Goal: Find specific page/section: Find specific page/section

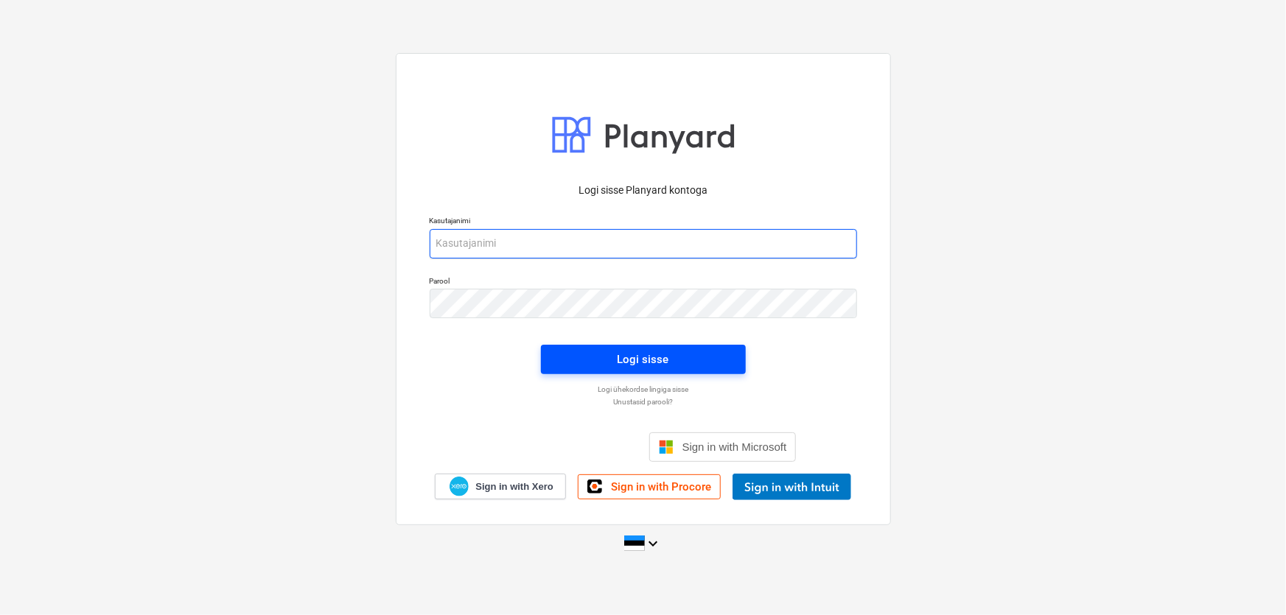
type input "[EMAIL_ADDRESS][DOMAIN_NAME]"
click at [596, 353] on span "Logi sisse" at bounding box center [643, 359] width 169 height 19
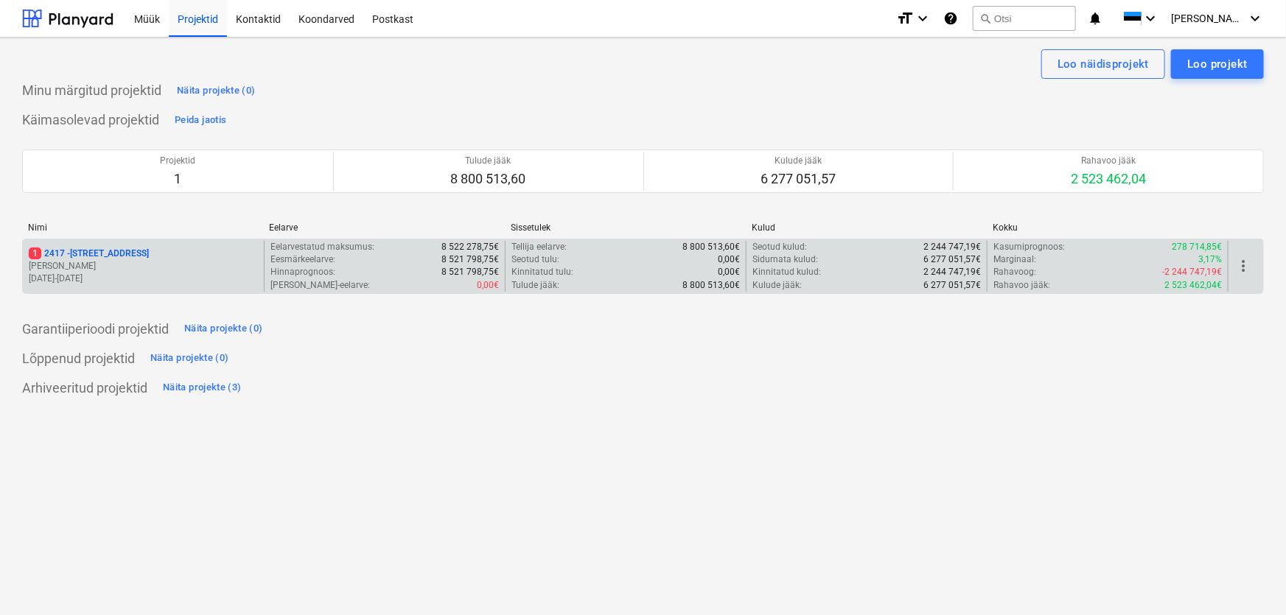
click at [42, 253] on p "1 [STREET_ADDRESS]" at bounding box center [89, 254] width 120 height 13
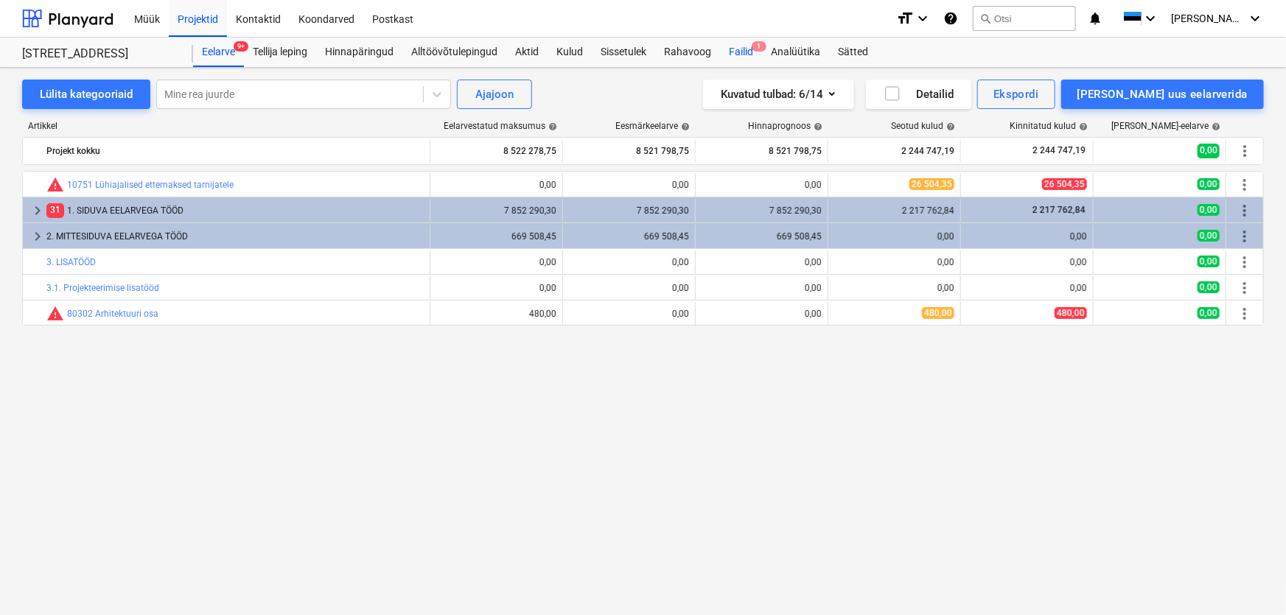
click at [747, 49] on div "Failid 1" at bounding box center [741, 52] width 42 height 29
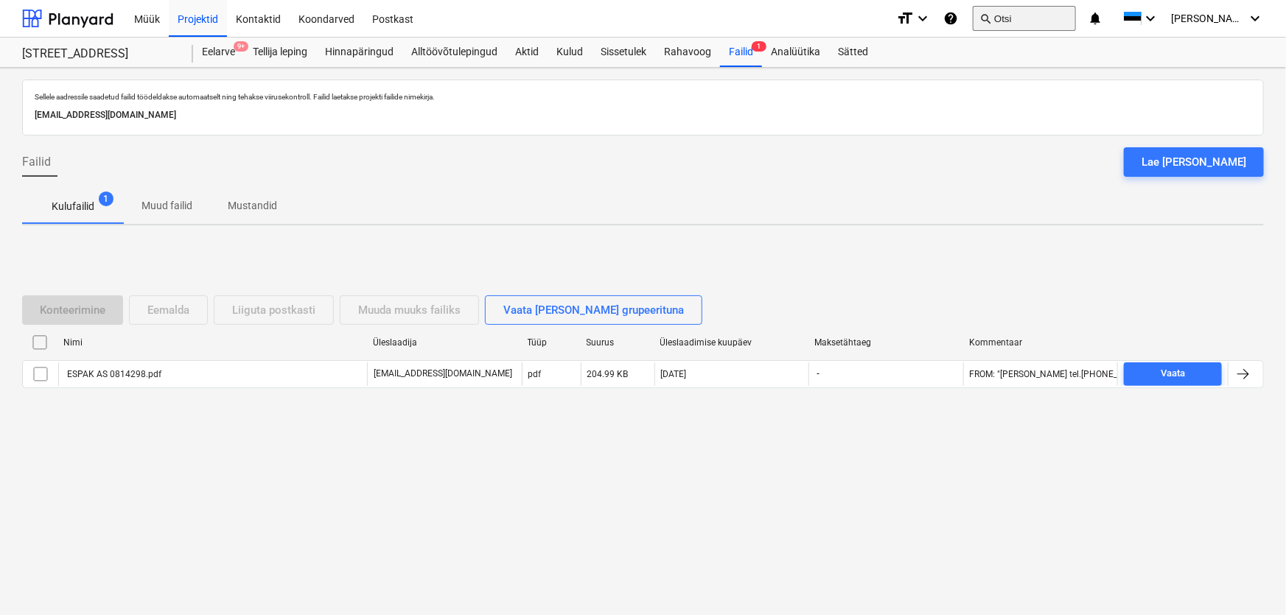
click at [1039, 15] on button "search Otsi" at bounding box center [1024, 18] width 103 height 25
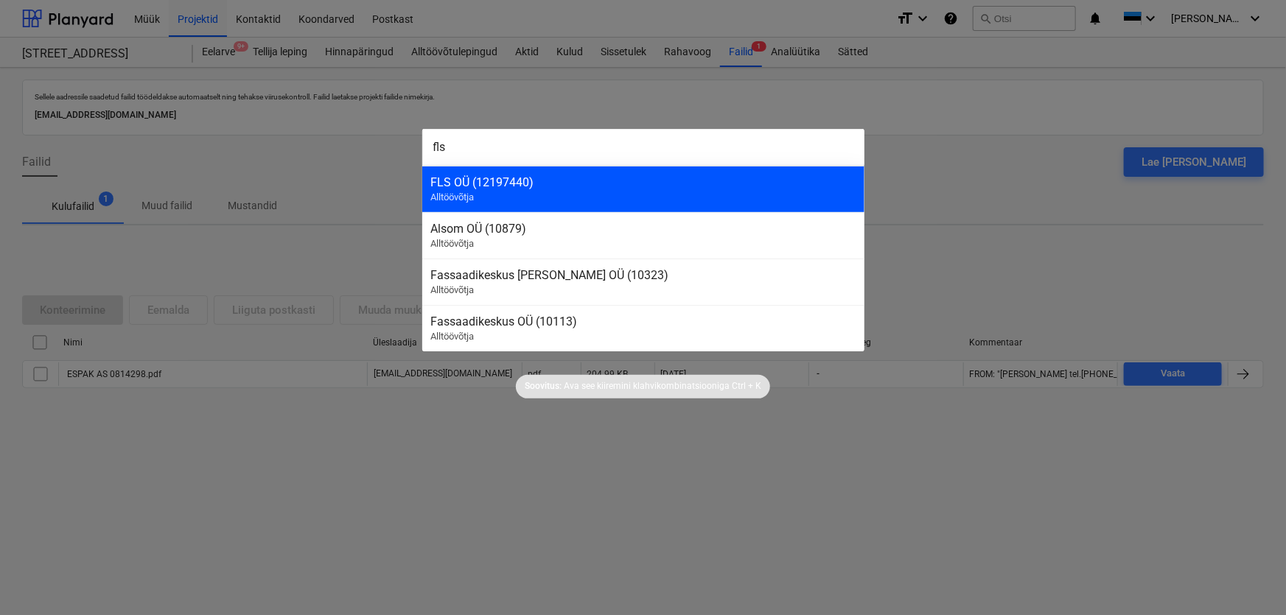
type input "fls"
click at [442, 179] on div "FLS OÜ (12197440)" at bounding box center [643, 182] width 424 height 14
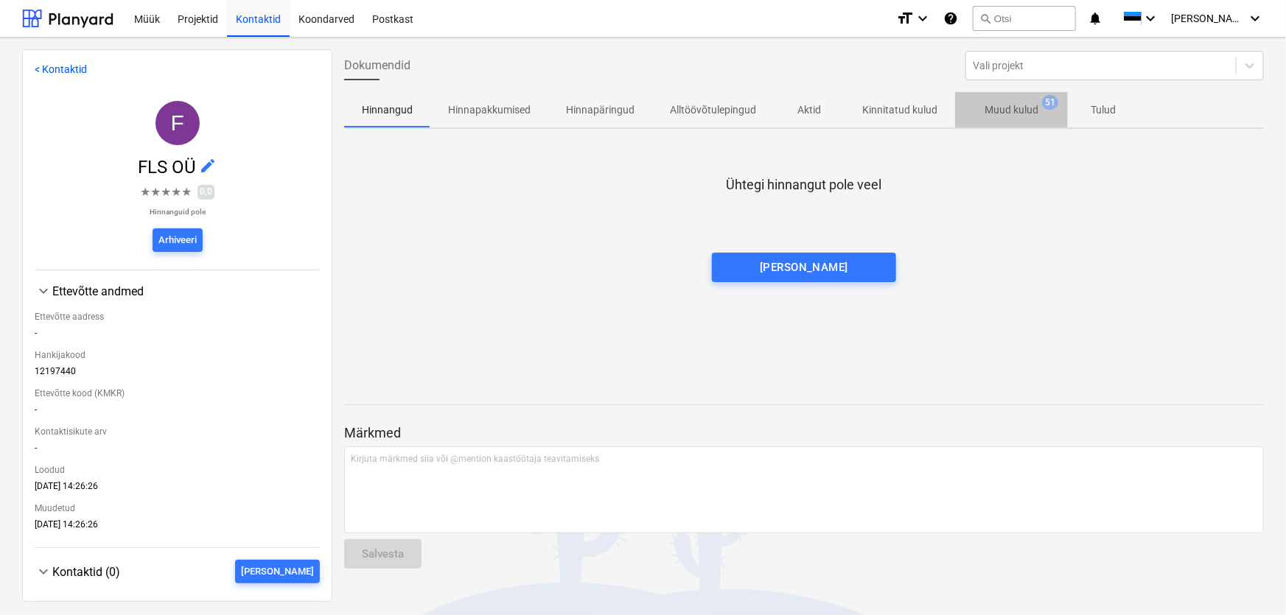
click at [1007, 106] on p "Muud kulud" at bounding box center [1012, 109] width 54 height 15
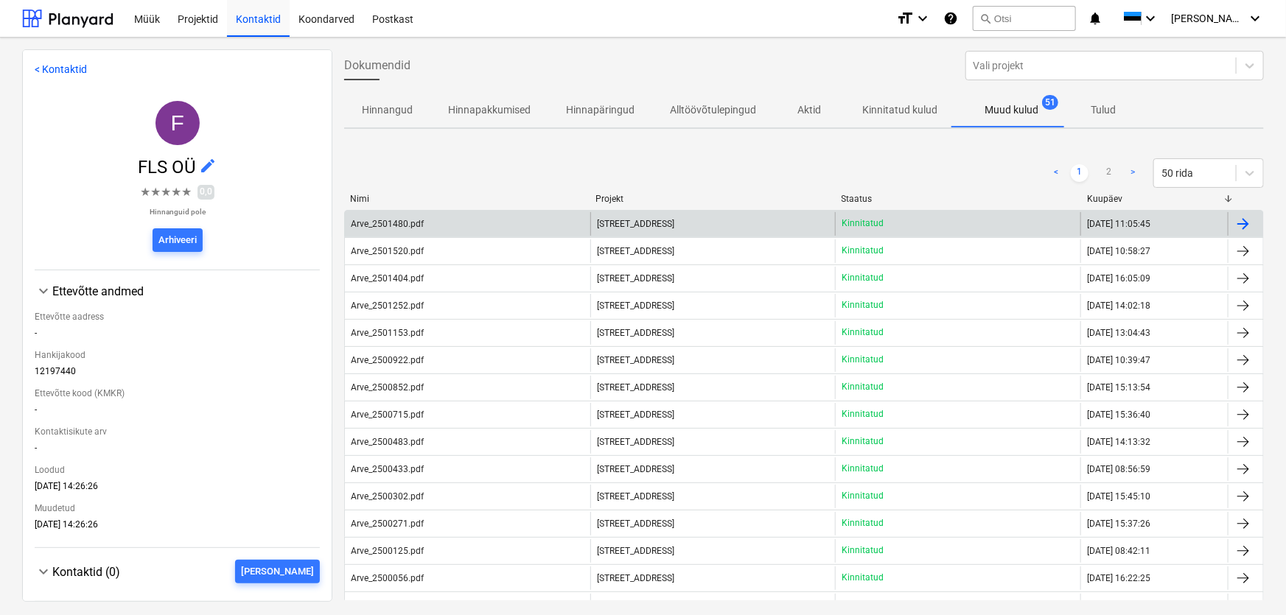
click at [375, 226] on div "Arve_2501480.pdf" at bounding box center [387, 224] width 73 height 10
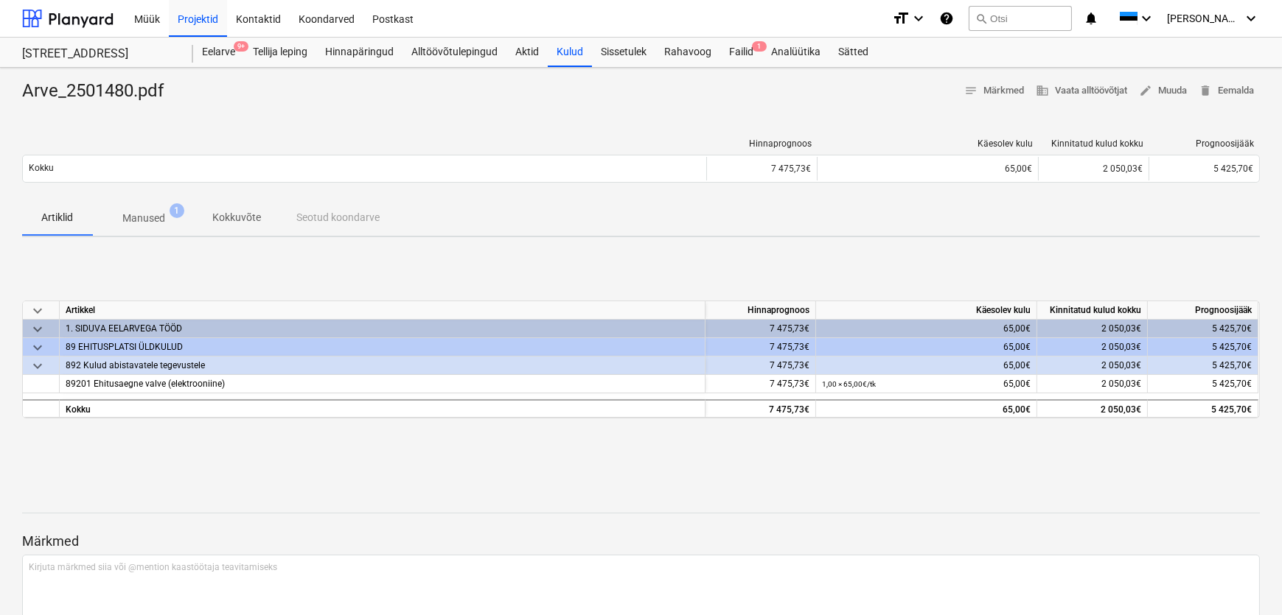
click at [169, 214] on span "Manused 1" at bounding box center [144, 218] width 66 height 15
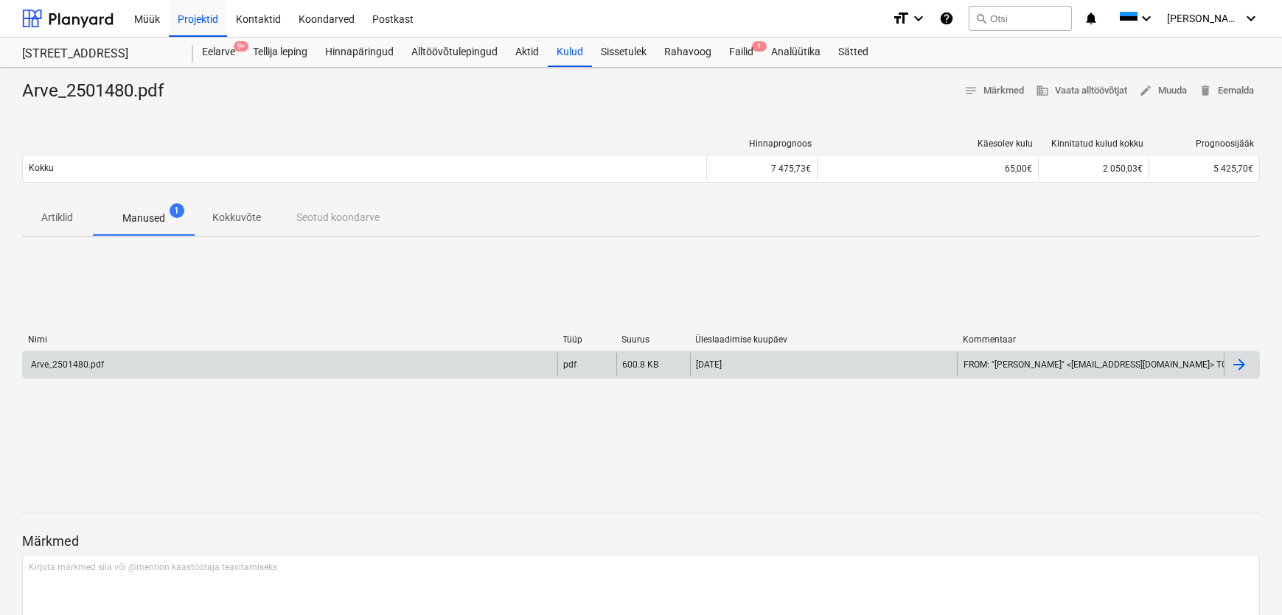
click at [53, 363] on div "Arve_2501480.pdf" at bounding box center [66, 365] width 75 height 10
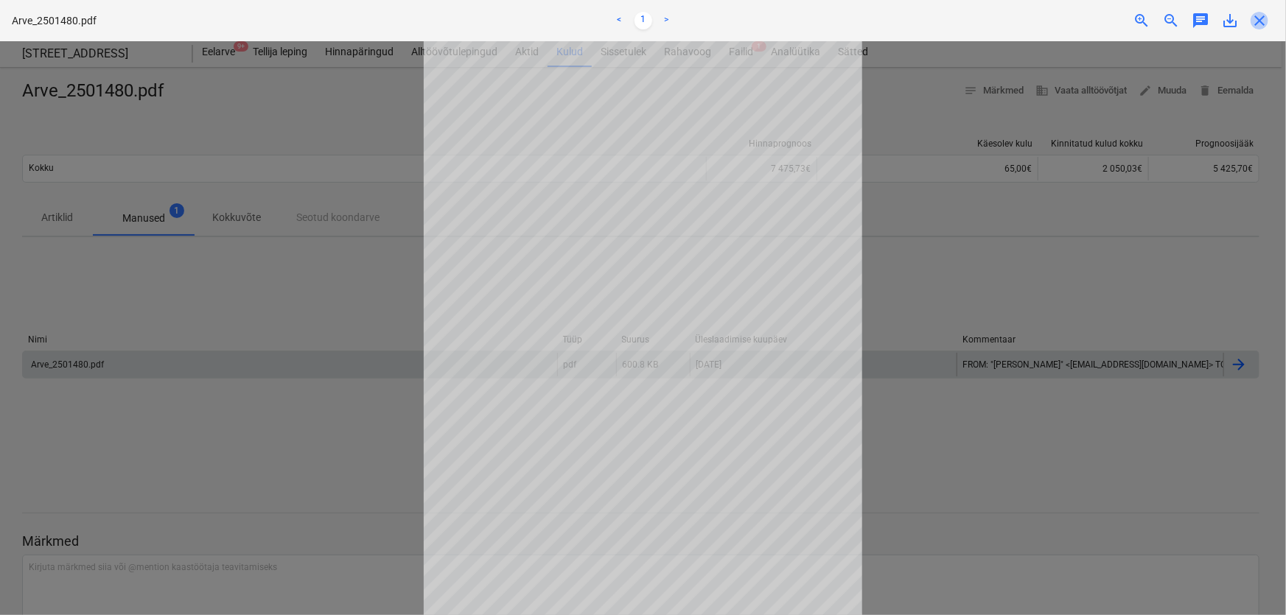
click at [1257, 18] on span "close" at bounding box center [1260, 21] width 18 height 18
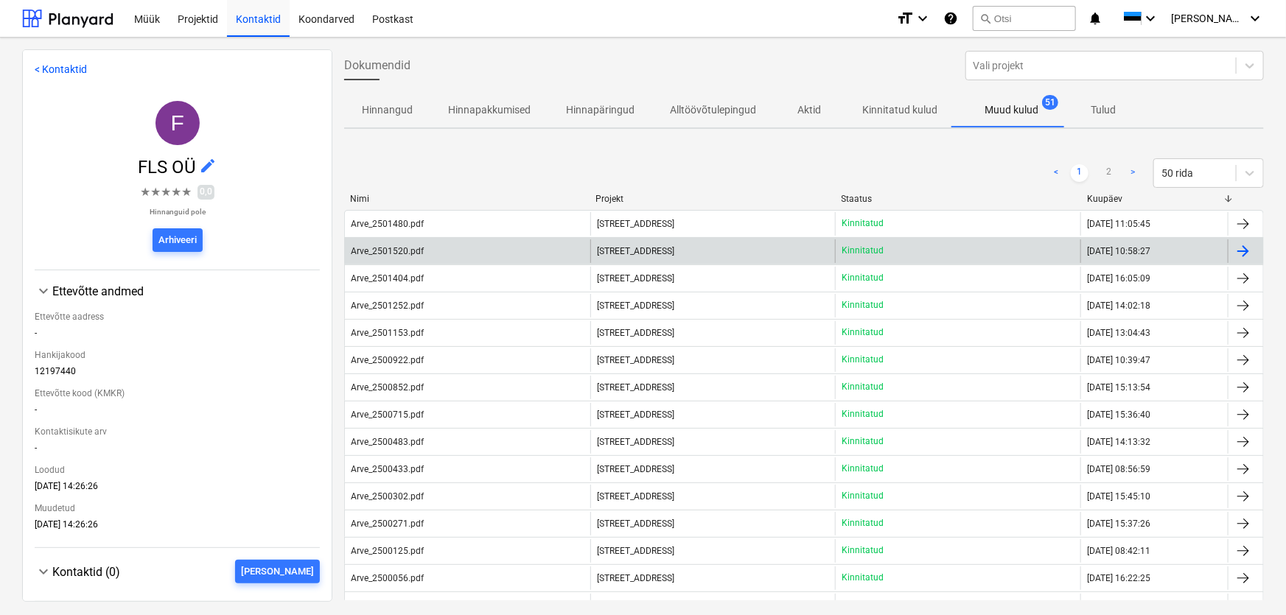
click at [399, 249] on div "Arve_2501520.pdf" at bounding box center [387, 251] width 73 height 10
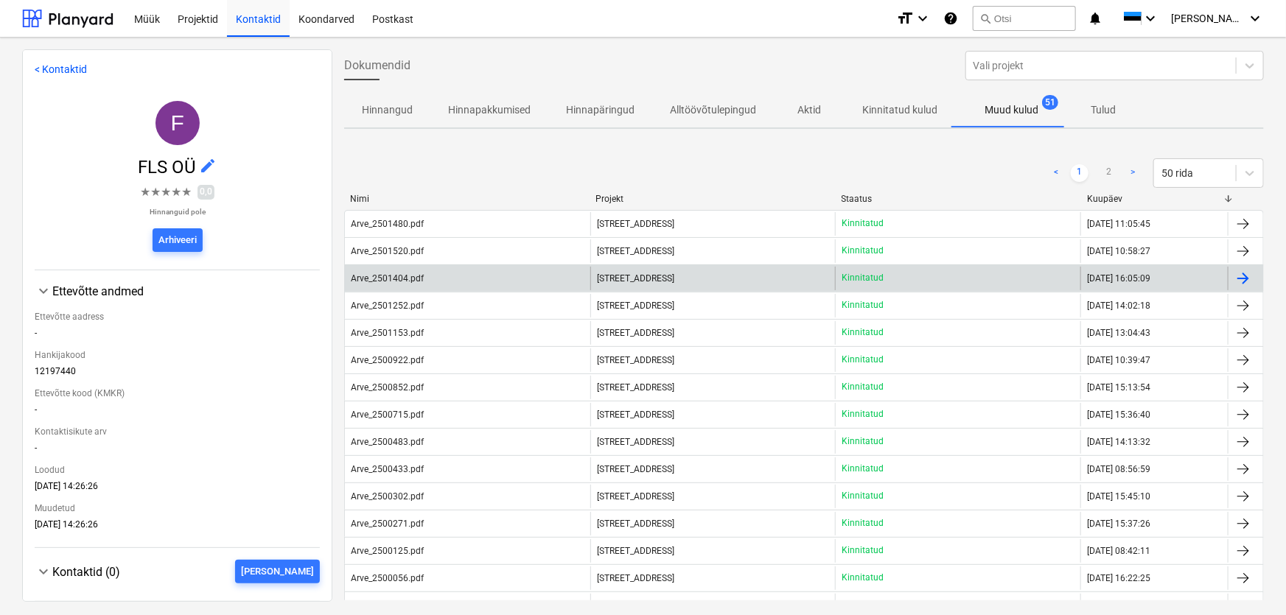
click at [395, 279] on div "Arve_2501404.pdf" at bounding box center [387, 278] width 73 height 10
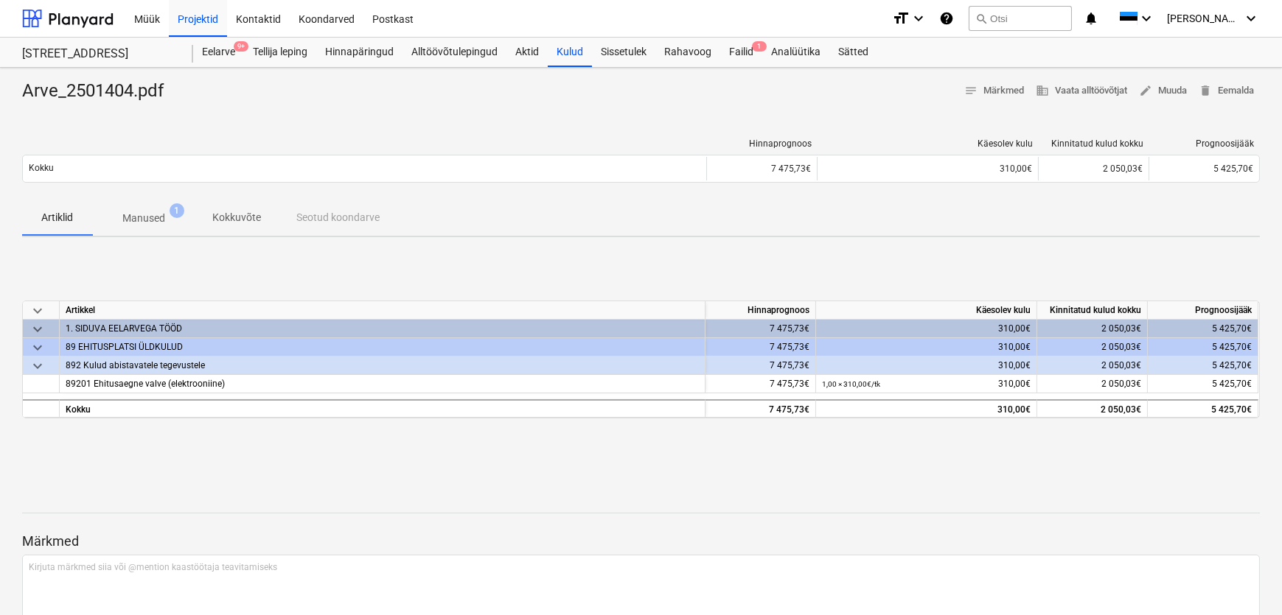
click at [155, 209] on span "Manused 1" at bounding box center [144, 218] width 102 height 27
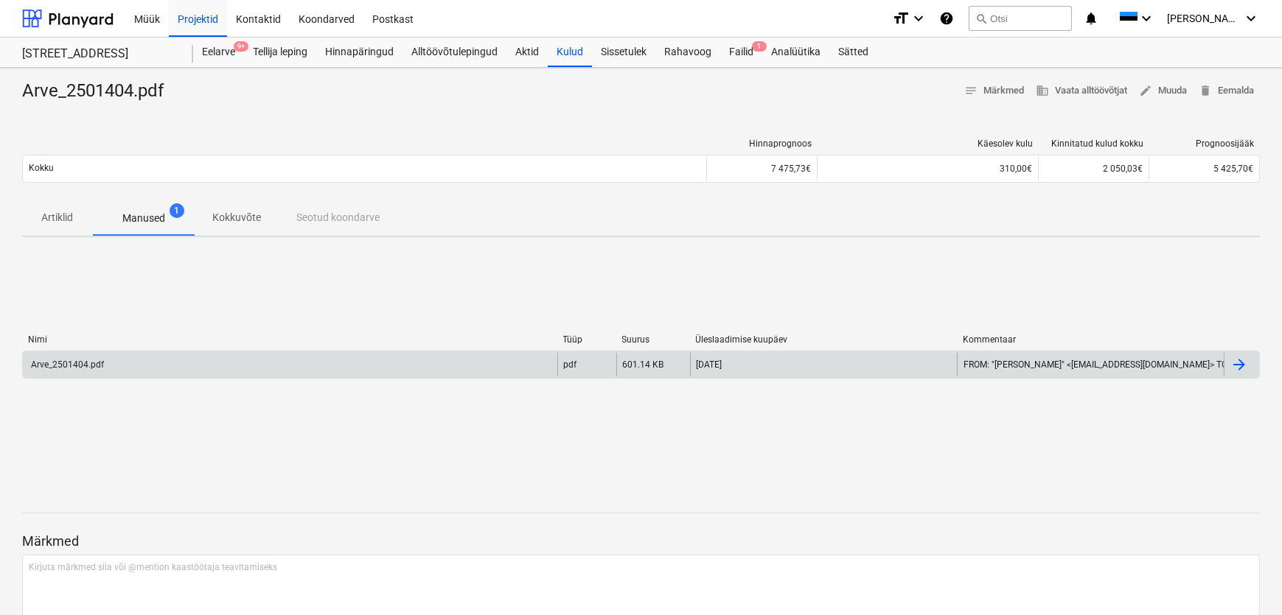
click at [70, 366] on div "Arve_2501404.pdf" at bounding box center [66, 365] width 75 height 10
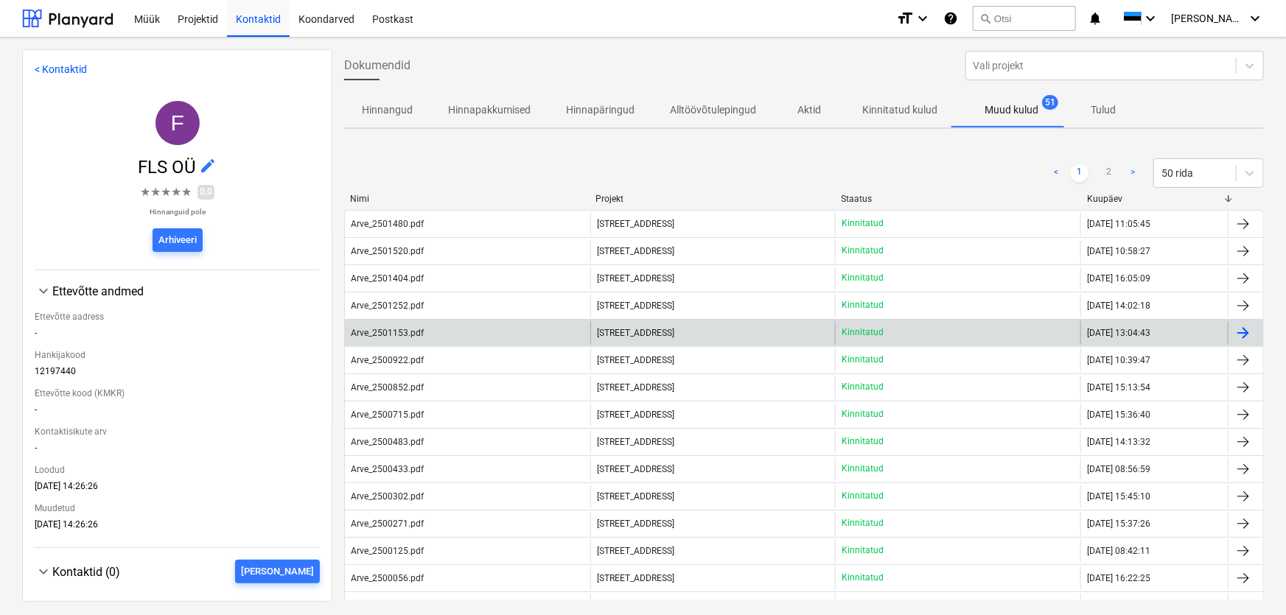
click at [388, 329] on div "Arve_2501153.pdf" at bounding box center [387, 333] width 73 height 10
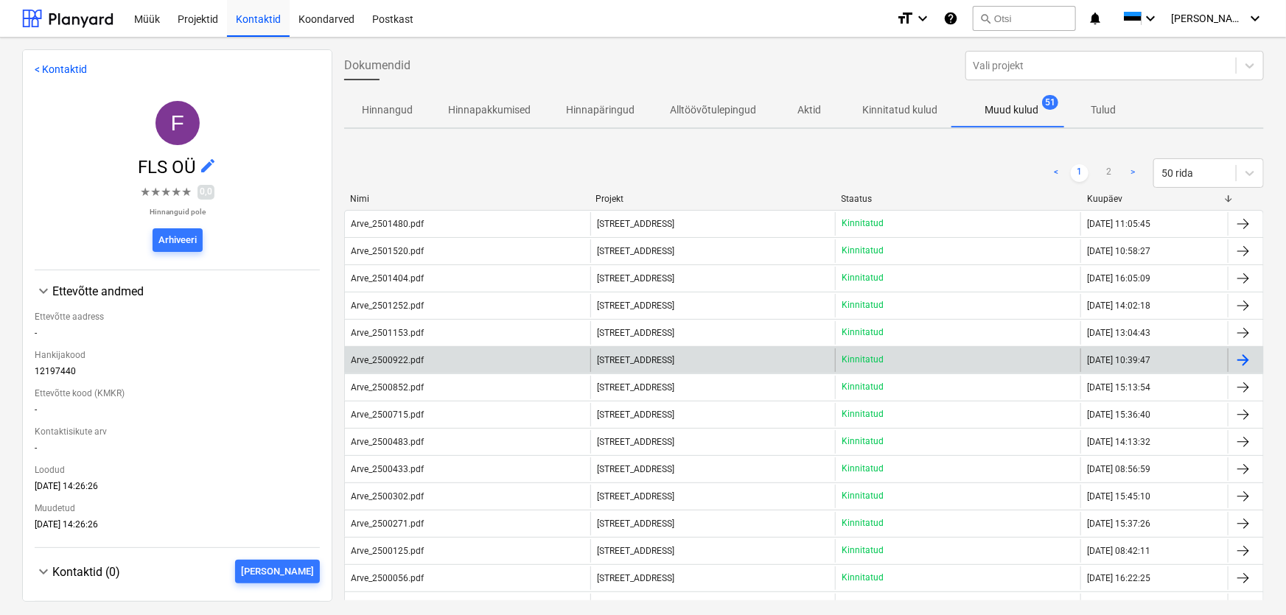
click at [388, 363] on div "Arve_2500922.pdf" at bounding box center [387, 360] width 73 height 10
